Goal: Task Accomplishment & Management: Use online tool/utility

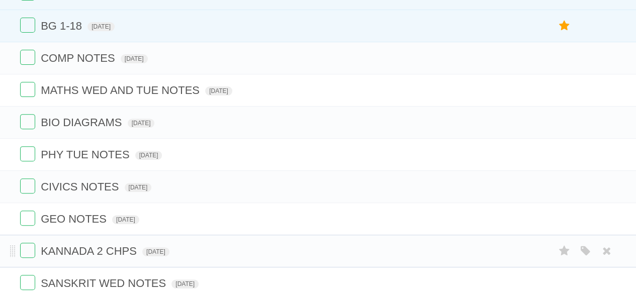
scroll to position [151, 0]
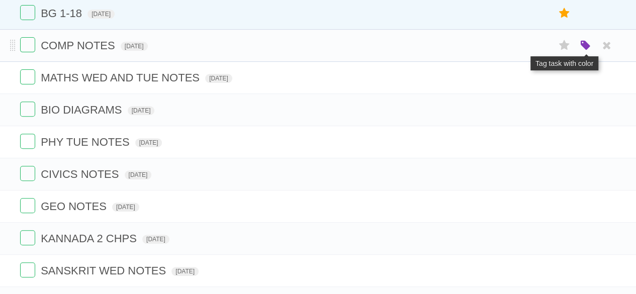
click at [578, 41] on icon "button" at bounding box center [585, 45] width 14 height 13
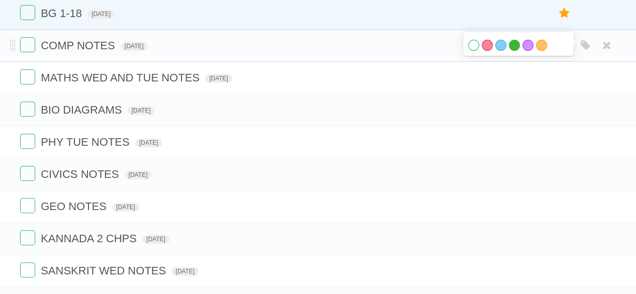
click at [513, 44] on label "Green" at bounding box center [514, 45] width 11 height 11
click at [523, 43] on label "Purple" at bounding box center [528, 45] width 11 height 11
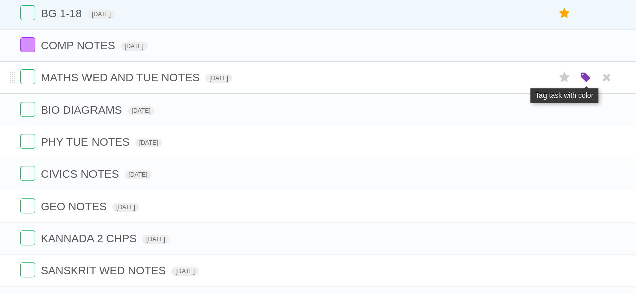
click at [584, 73] on icon "button" at bounding box center [585, 77] width 14 height 13
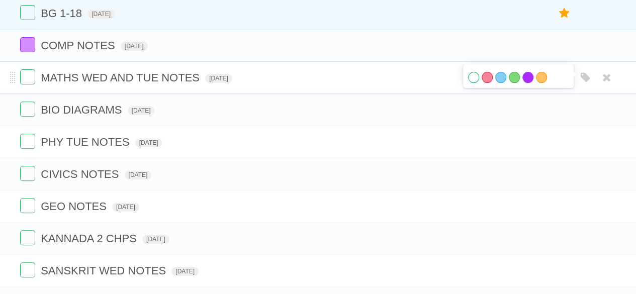
click at [529, 72] on label "Purple" at bounding box center [528, 77] width 11 height 11
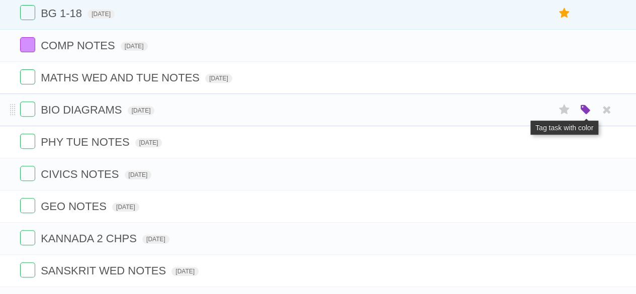
click at [587, 107] on icon "button" at bounding box center [585, 110] width 14 height 13
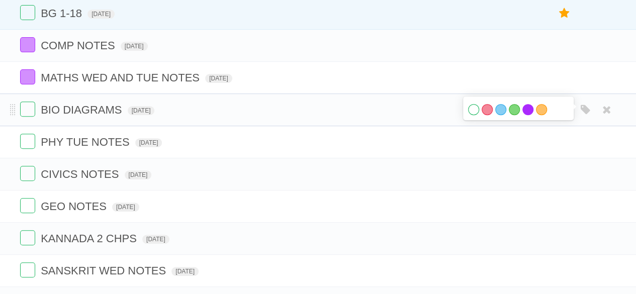
click at [523, 111] on label "Purple" at bounding box center [528, 109] width 11 height 11
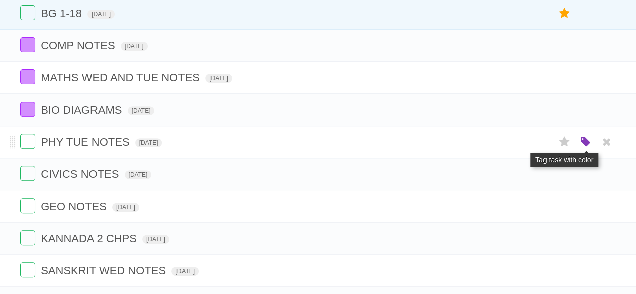
click at [582, 139] on icon "button" at bounding box center [585, 142] width 14 height 13
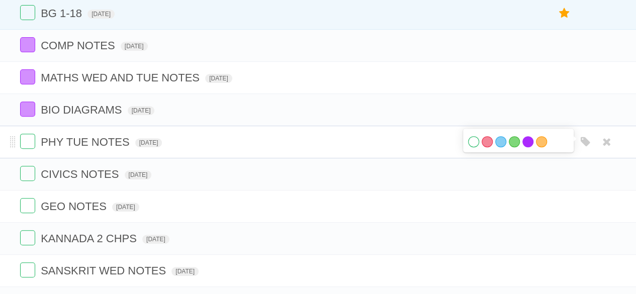
click at [527, 138] on label "Purple" at bounding box center [528, 141] width 11 height 11
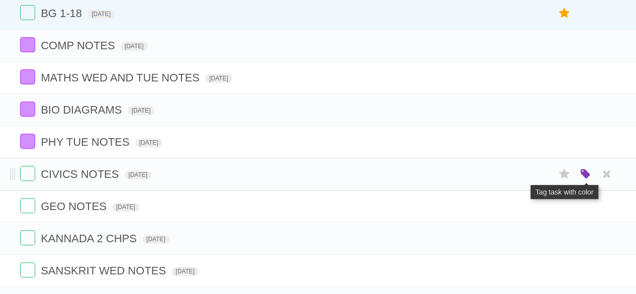
click at [586, 169] on icon "button" at bounding box center [585, 174] width 14 height 13
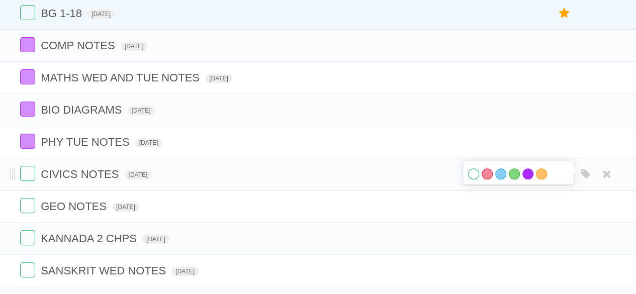
click at [528, 173] on label "Purple" at bounding box center [528, 173] width 11 height 11
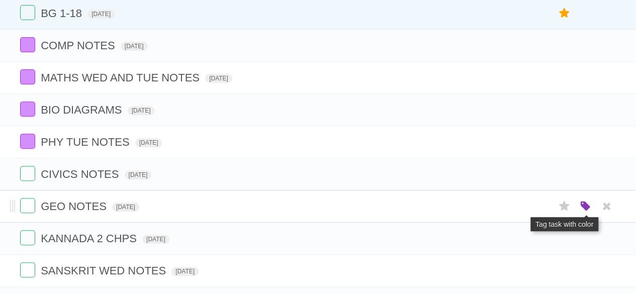
click at [585, 204] on icon "button" at bounding box center [585, 206] width 14 height 13
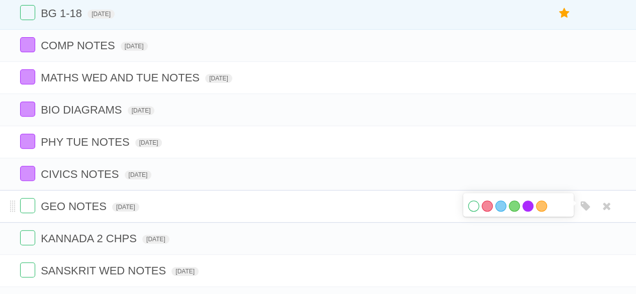
click at [523, 202] on label "Purple" at bounding box center [528, 206] width 11 height 11
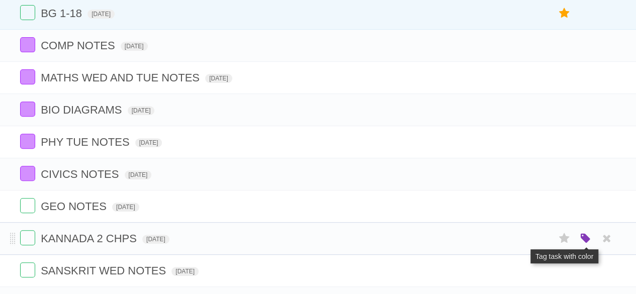
click at [583, 234] on icon "button" at bounding box center [585, 238] width 14 height 13
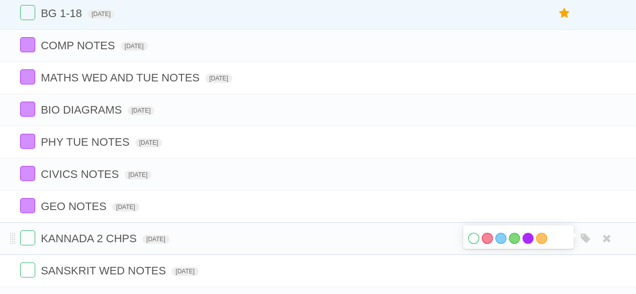
click at [527, 233] on label "Purple" at bounding box center [528, 238] width 11 height 11
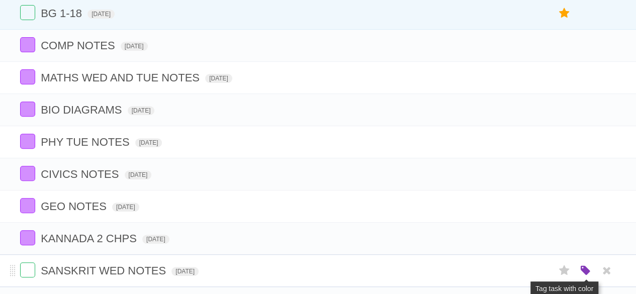
click at [585, 270] on icon "button" at bounding box center [585, 271] width 14 height 13
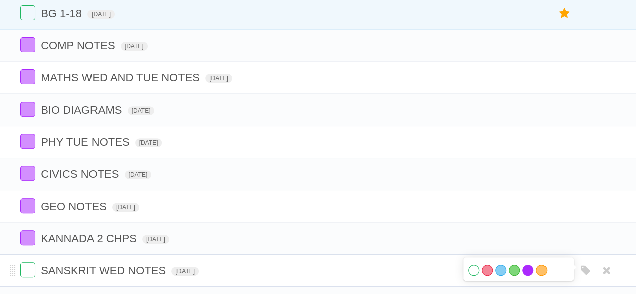
click at [527, 269] on label "Purple" at bounding box center [528, 270] width 11 height 11
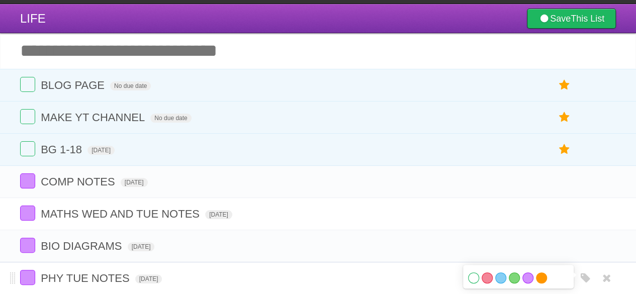
scroll to position [0, 0]
